Goal: Navigation & Orientation: Find specific page/section

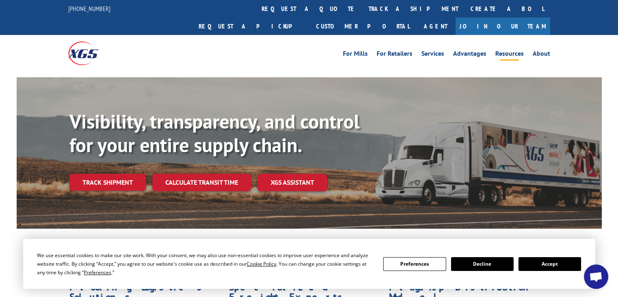
click at [502, 50] on link "Resources" at bounding box center [509, 54] width 28 height 9
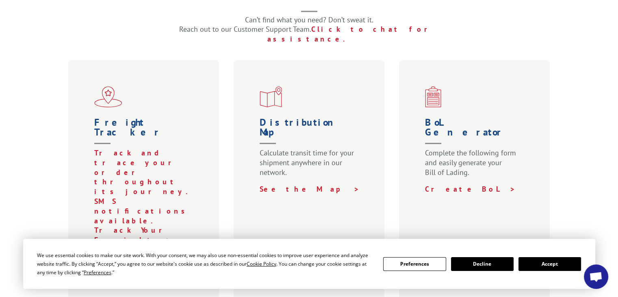
scroll to position [406, 0]
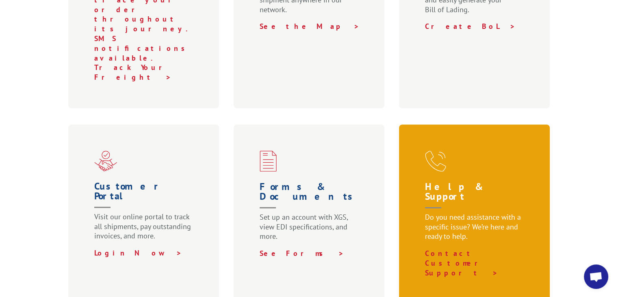
click at [447, 150] on span at bounding box center [476, 160] width 102 height 21
